Goal: Navigation & Orientation: Find specific page/section

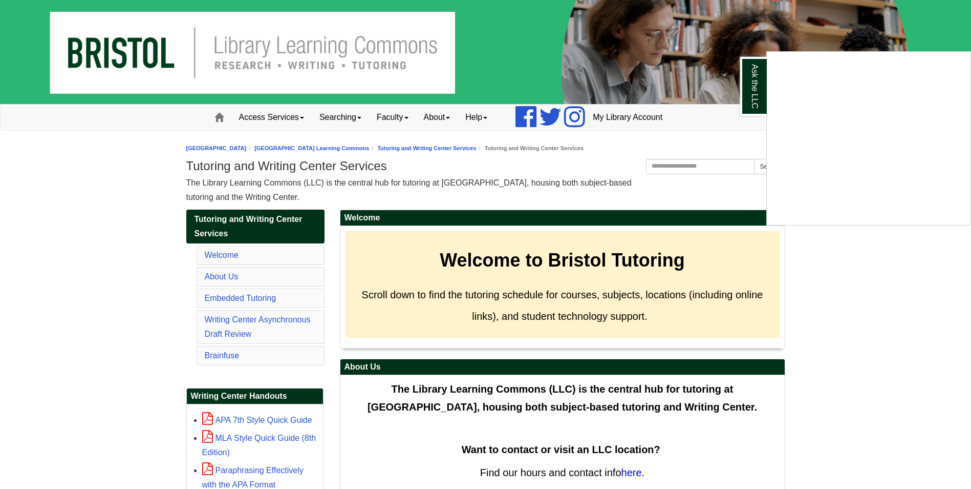
scroll to position [60, 0]
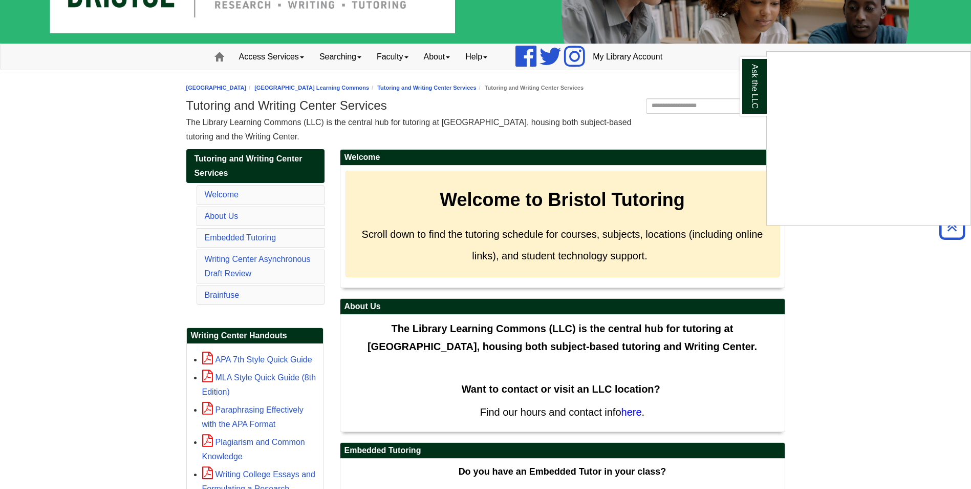
click at [849, 305] on body "Skip to Main Content Toggle navigation Home Access Services Access Services Pol…" at bounding box center [485, 420] width 971 height 961
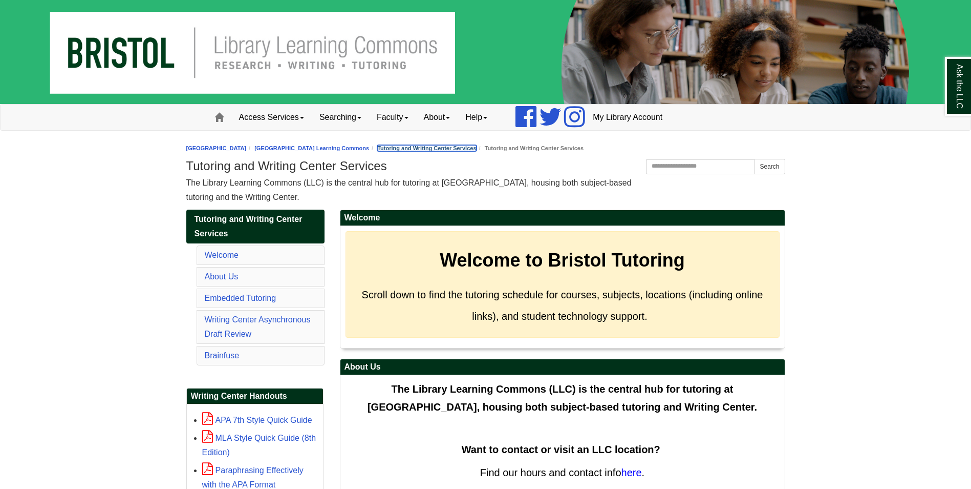
click at [476, 148] on link "Tutoring and Writing Center Services" at bounding box center [426, 148] width 99 height 6
click at [476, 146] on link "Tutoring and Writing Center Services" at bounding box center [426, 148] width 99 height 6
click at [369, 144] on li "[GEOGRAPHIC_DATA] Learning Commons" at bounding box center [307, 148] width 123 height 10
click at [369, 151] on link "[GEOGRAPHIC_DATA] Learning Commons" at bounding box center [312, 148] width 115 height 6
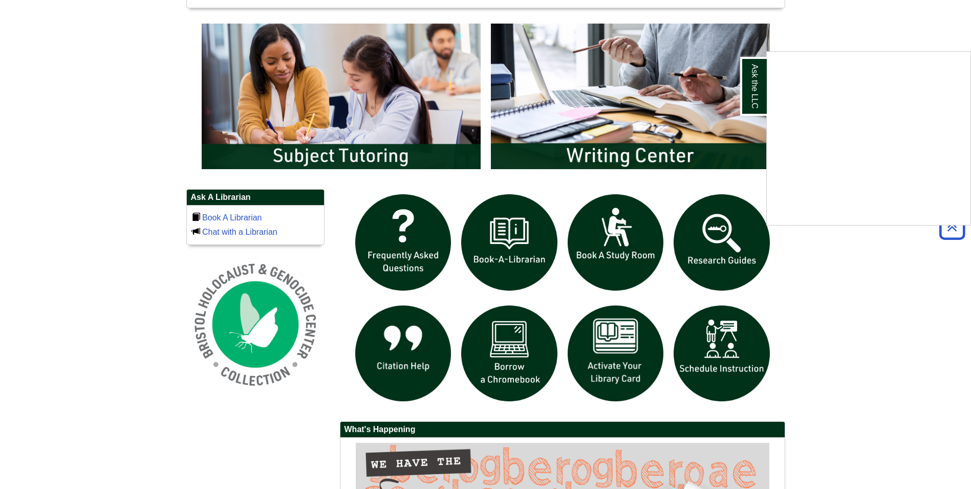
scroll to position [563, 0]
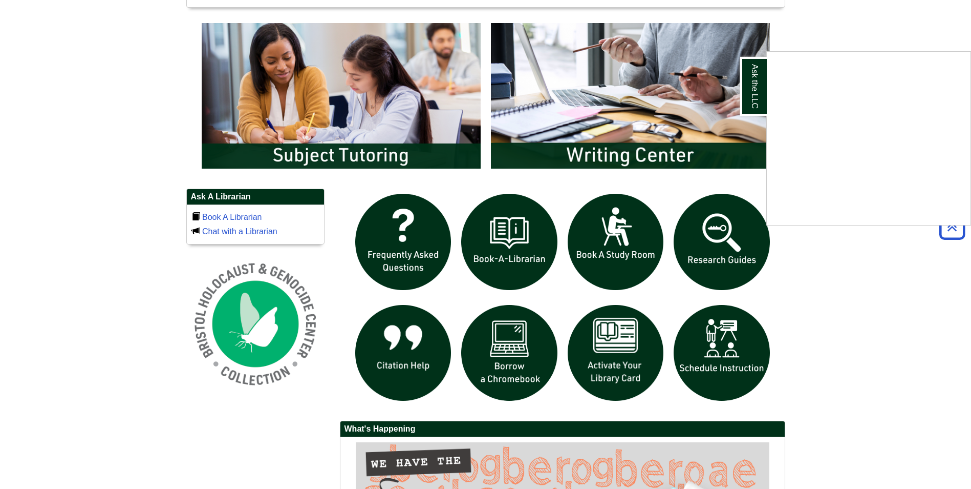
click at [640, 157] on div "Ask the LLC" at bounding box center [485, 244] width 971 height 489
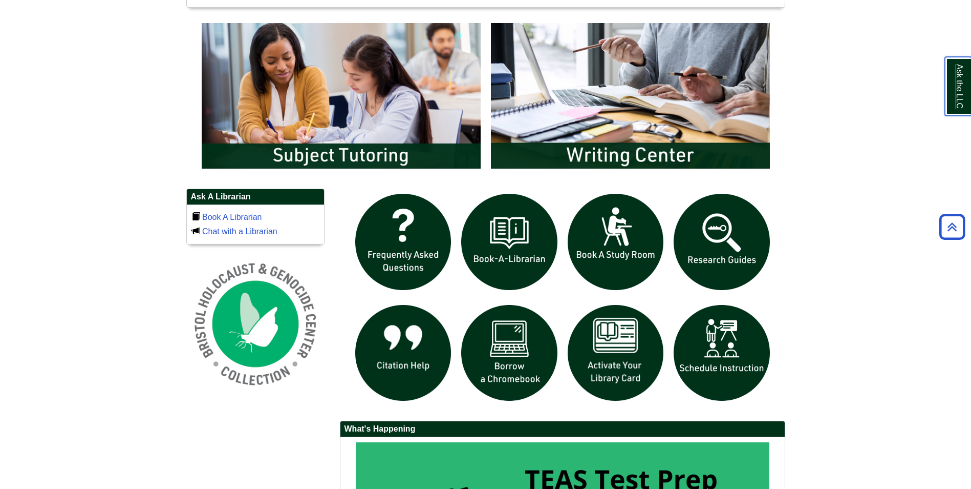
click at [962, 92] on link "Ask the LLC" at bounding box center [958, 86] width 27 height 59
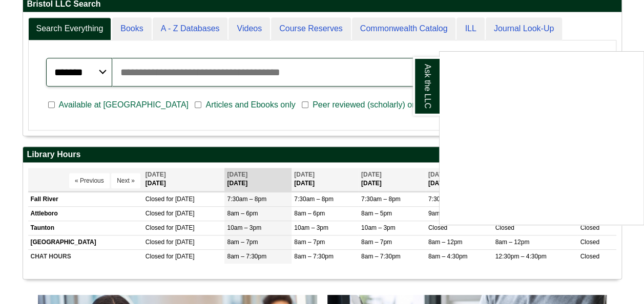
scroll to position [123, 598]
